Goal: Obtain resource: Obtain resource

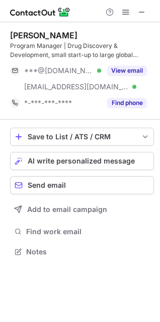
scroll to position [245, 160]
click at [132, 65] on div "View email" at bounding box center [124, 71] width 46 height 16
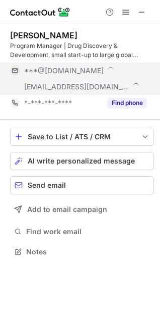
click at [132, 70] on div "***@[DOMAIN_NAME]" at bounding box center [85, 70] width 123 height 9
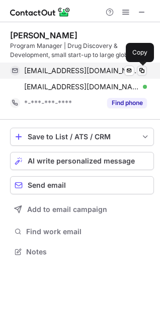
click at [143, 70] on span at bounding box center [142, 71] width 8 height 8
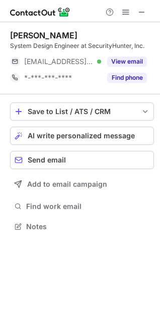
scroll to position [219, 160]
click at [139, 12] on span at bounding box center [142, 12] width 8 height 8
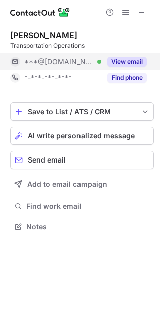
click at [143, 60] on button "View email" at bounding box center [127, 61] width 40 height 10
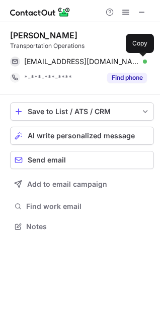
click at [143, 60] on span at bounding box center [142, 62] width 8 height 8
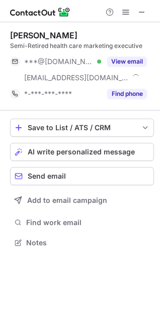
scroll to position [236, 160]
click at [139, 13] on span at bounding box center [142, 12] width 8 height 8
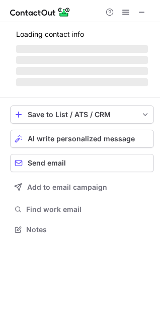
scroll to position [228, 160]
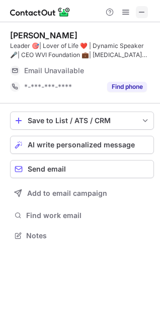
click at [142, 12] on span at bounding box center [142, 12] width 8 height 8
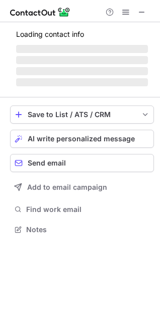
scroll to position [245, 160]
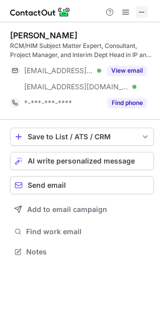
click at [145, 13] on span at bounding box center [142, 12] width 8 height 8
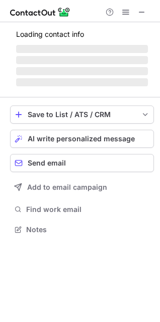
scroll to position [252, 160]
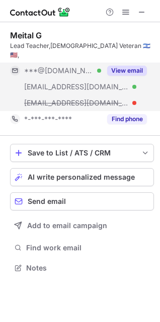
click at [117, 63] on div "View email" at bounding box center [124, 71] width 46 height 16
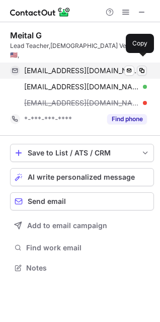
click at [142, 67] on span at bounding box center [142, 71] width 8 height 8
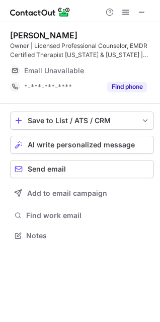
scroll to position [228, 160]
click at [146, 12] on button at bounding box center [142, 12] width 12 height 12
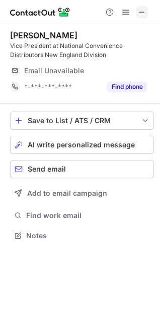
click at [139, 9] on span at bounding box center [142, 12] width 8 height 8
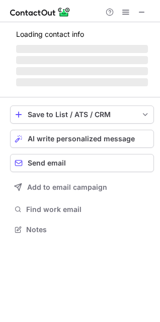
scroll to position [219, 160]
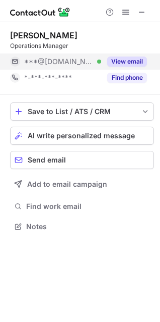
click at [131, 56] on div "View email" at bounding box center [124, 61] width 46 height 16
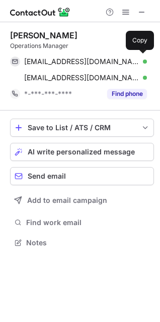
scroll to position [236, 160]
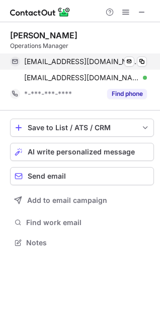
click at [140, 56] on div "[EMAIL_ADDRESS][DOMAIN_NAME] Verified Send email Copy" at bounding box center [78, 61] width 137 height 16
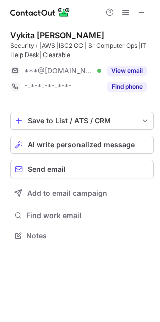
scroll to position [228, 160]
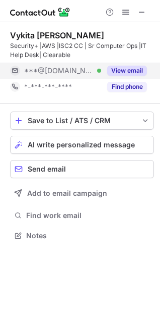
click at [133, 70] on button "View email" at bounding box center [127, 71] width 40 height 10
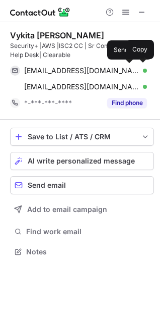
scroll to position [245, 160]
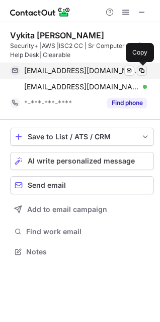
click at [145, 67] on span at bounding box center [142, 71] width 8 height 8
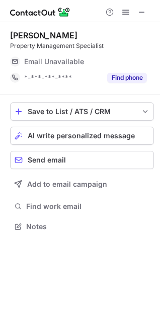
scroll to position [219, 160]
click at [143, 11] on span at bounding box center [142, 12] width 8 height 8
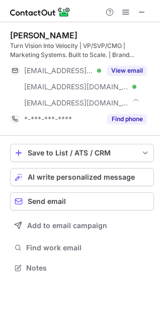
scroll to position [261, 160]
click at [144, 10] on span at bounding box center [142, 12] width 8 height 8
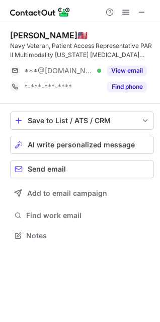
scroll to position [228, 160]
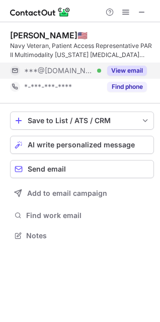
click at [137, 69] on button "View email" at bounding box center [127, 71] width 40 height 10
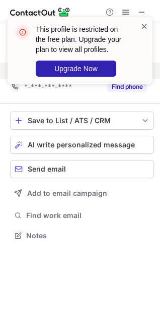
click at [143, 25] on span at bounding box center [145, 26] width 8 height 10
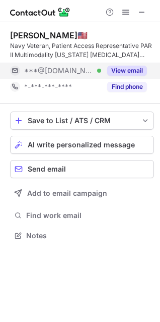
click at [125, 13] on span at bounding box center [126, 12] width 8 height 8
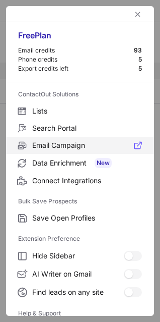
scroll to position [98, 0]
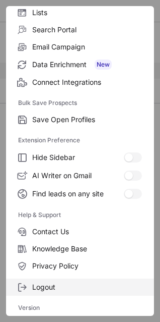
click at [39, 282] on span "Logout" at bounding box center [87, 286] width 110 height 9
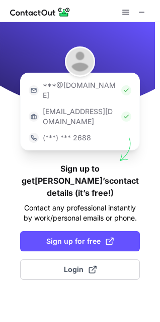
click at [159, 79] on div "***@[DOMAIN_NAME] [EMAIL_ADDRESS][DOMAIN_NAME] (***) *** 2688 Sign up to get [P…" at bounding box center [80, 172] width 160 height 300
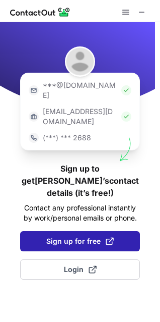
click at [104, 236] on span "Sign up for free" at bounding box center [80, 241] width 68 height 10
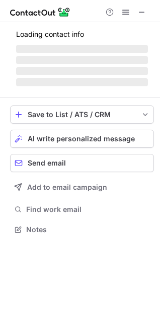
scroll to position [210, 160]
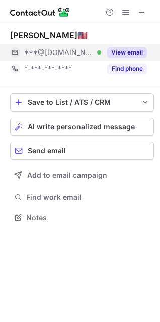
click at [121, 46] on div "View email" at bounding box center [124, 52] width 46 height 16
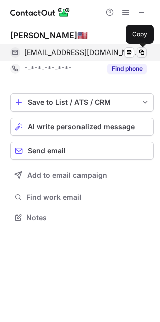
click at [137, 52] on button at bounding box center [142, 52] width 10 height 10
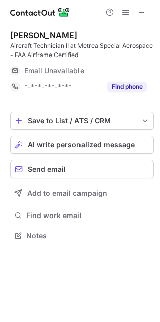
scroll to position [228, 160]
click at [144, 12] on span at bounding box center [142, 12] width 8 height 8
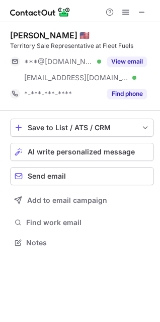
scroll to position [236, 160]
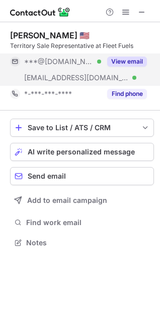
click at [129, 62] on button "View email" at bounding box center [127, 61] width 40 height 10
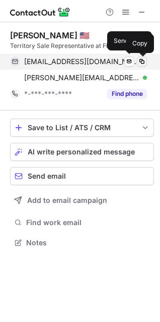
click at [140, 62] on span at bounding box center [142, 62] width 8 height 8
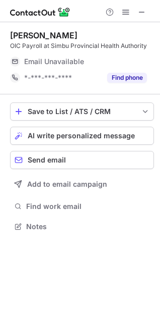
scroll to position [219, 160]
click at [142, 12] on span at bounding box center [142, 12] width 8 height 8
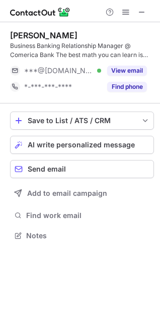
scroll to position [228, 160]
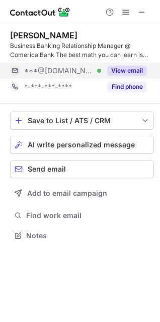
click at [119, 66] on button "View email" at bounding box center [127, 71] width 40 height 10
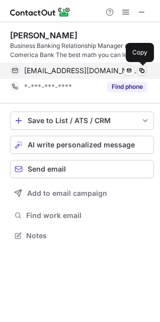
click at [142, 68] on span at bounding box center [142, 71] width 8 height 8
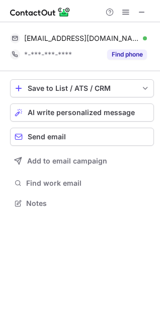
scroll to position [196, 160]
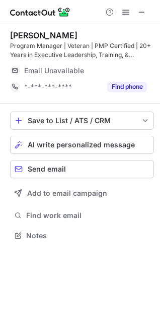
scroll to position [228, 160]
click at [139, 13] on span at bounding box center [142, 12] width 8 height 8
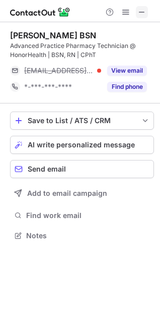
click at [138, 13] on button at bounding box center [142, 12] width 12 height 12
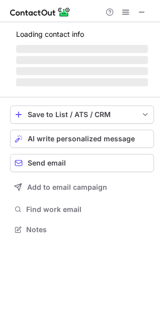
scroll to position [219, 160]
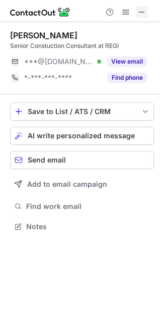
click at [137, 17] on button at bounding box center [142, 12] width 12 height 12
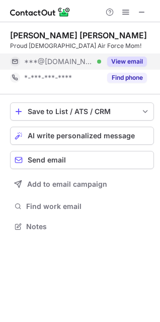
click at [124, 65] on button "View email" at bounding box center [127, 61] width 40 height 10
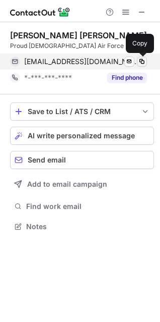
click at [142, 58] on span at bounding box center [142, 62] width 8 height 8
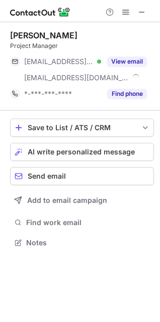
scroll to position [236, 160]
click at [140, 13] on span at bounding box center [142, 12] width 8 height 8
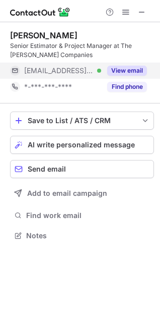
scroll to position [228, 160]
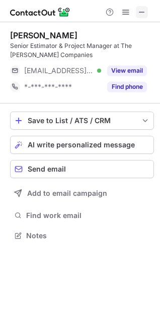
click at [142, 8] on span at bounding box center [142, 12] width 8 height 8
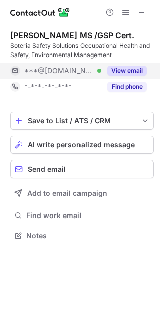
click at [131, 69] on button "View email" at bounding box center [127, 71] width 40 height 10
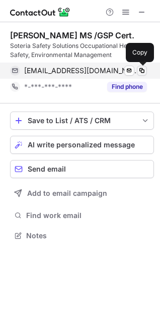
click at [145, 71] on span at bounding box center [142, 71] width 8 height 8
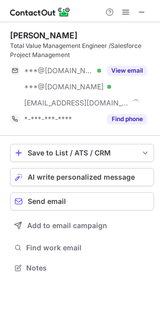
scroll to position [261, 160]
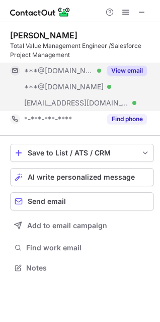
click at [138, 67] on button "View email" at bounding box center [127, 71] width 40 height 10
click at [138, 69] on button "View email" at bounding box center [127, 71] width 40 height 10
click at [138, 69] on div "***@[DOMAIN_NAME]" at bounding box center [85, 70] width 123 height 9
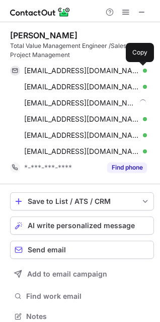
scroll to position [309, 153]
click at [138, 69] on span at bounding box center [142, 71] width 8 height 8
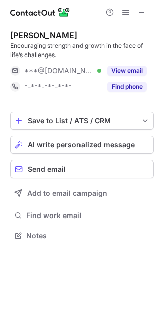
scroll to position [228, 160]
click at [124, 68] on button "View email" at bounding box center [127, 71] width 40 height 10
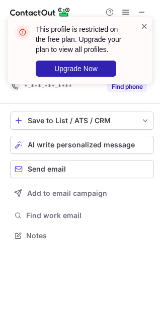
click at [144, 24] on span at bounding box center [145, 26] width 8 height 10
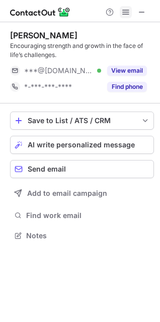
click at [125, 14] on span at bounding box center [126, 12] width 8 height 8
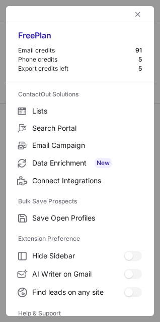
scroll to position [98, 0]
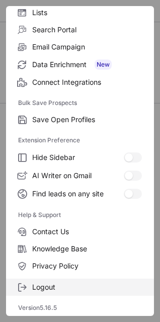
click at [51, 284] on span "Logout" at bounding box center [87, 286] width 110 height 9
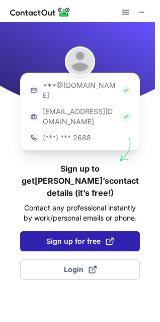
click at [49, 231] on button "Sign up for free" at bounding box center [80, 241] width 120 height 20
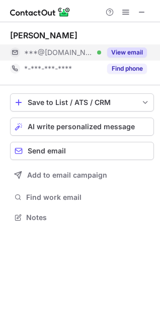
scroll to position [210, 160]
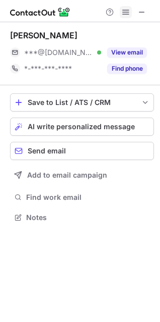
click at [124, 13] on span at bounding box center [126, 12] width 8 height 8
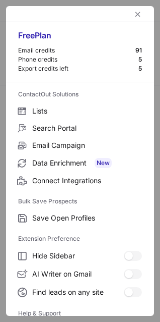
scroll to position [98, 0]
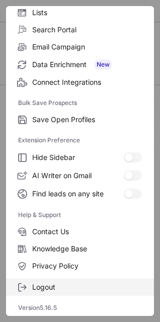
click at [33, 289] on span "Logout" at bounding box center [87, 286] width 110 height 9
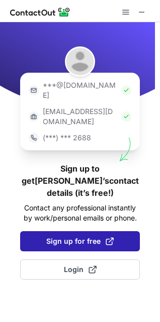
click at [58, 236] on span "Sign up for free" at bounding box center [80, 241] width 68 height 10
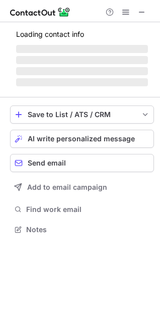
scroll to position [210, 160]
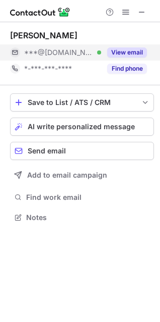
click at [126, 52] on button "View email" at bounding box center [127, 52] width 40 height 10
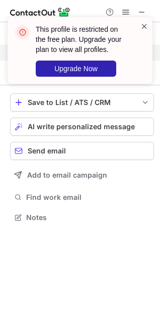
click at [142, 25] on span at bounding box center [145, 26] width 8 height 10
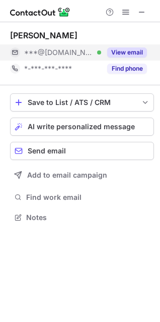
click at [122, 12] on button at bounding box center [126, 12] width 12 height 12
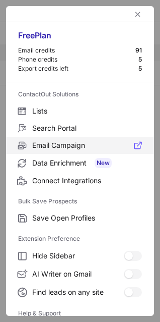
scroll to position [98, 0]
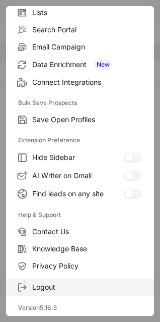
click at [39, 283] on span "Logout" at bounding box center [87, 286] width 110 height 9
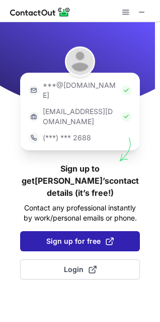
click at [84, 236] on span "Sign up for free" at bounding box center [80, 241] width 68 height 10
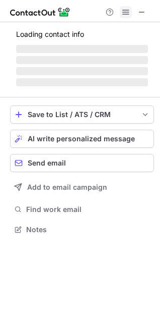
scroll to position [210, 160]
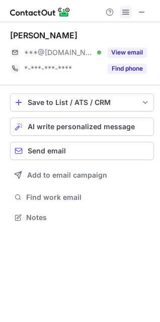
click at [125, 11] on span at bounding box center [126, 12] width 8 height 8
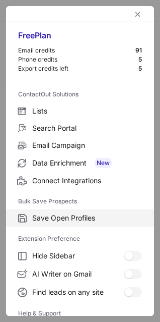
scroll to position [98, 0]
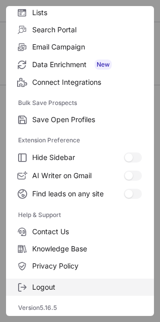
click at [31, 283] on label "Logout" at bounding box center [80, 286] width 148 height 17
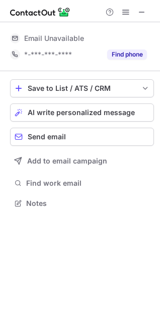
scroll to position [0, 0]
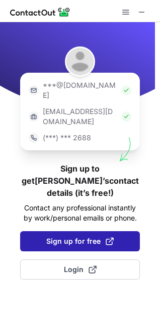
click at [107, 237] on span at bounding box center [110, 241] width 8 height 8
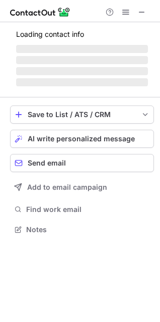
scroll to position [210, 160]
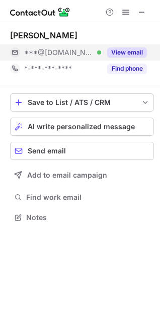
click at [128, 50] on button "View email" at bounding box center [127, 52] width 40 height 10
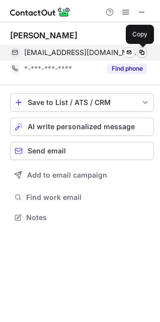
click at [142, 50] on span at bounding box center [142, 52] width 8 height 8
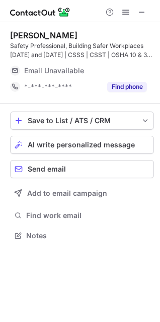
scroll to position [228, 160]
click at [145, 13] on span at bounding box center [142, 12] width 8 height 8
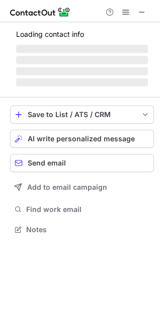
scroll to position [236, 160]
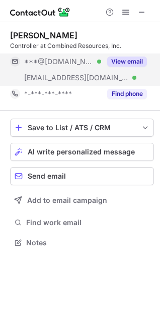
click at [133, 63] on button "View email" at bounding box center [127, 61] width 40 height 10
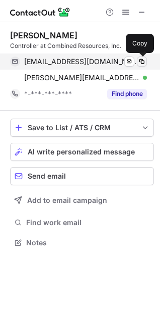
click at [141, 62] on span at bounding box center [142, 62] width 8 height 8
